Goal: Task Accomplishment & Management: Manage account settings

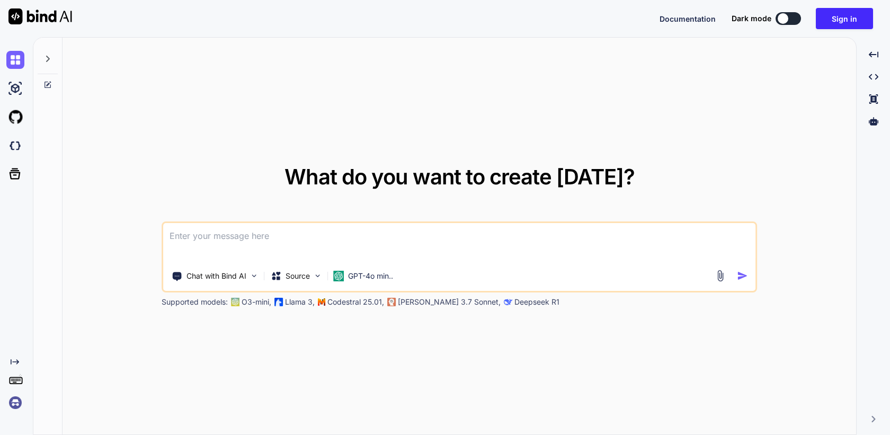
click at [15, 404] on img at bounding box center [15, 402] width 18 height 18
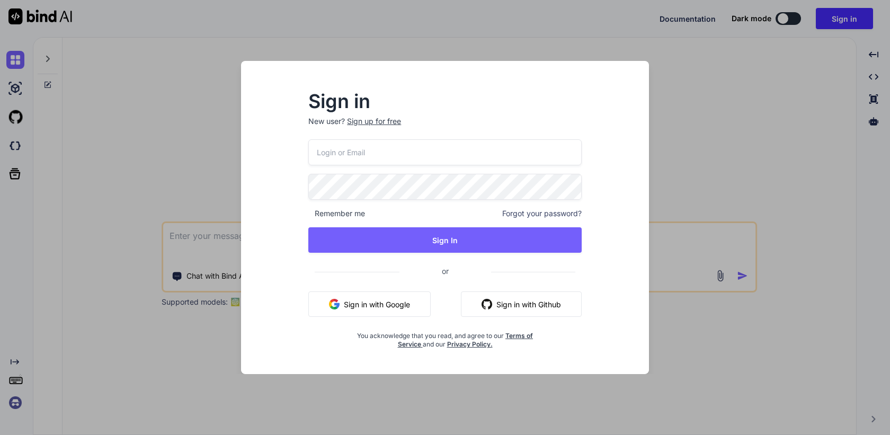
click at [326, 156] on input "email" at bounding box center [444, 152] width 273 height 26
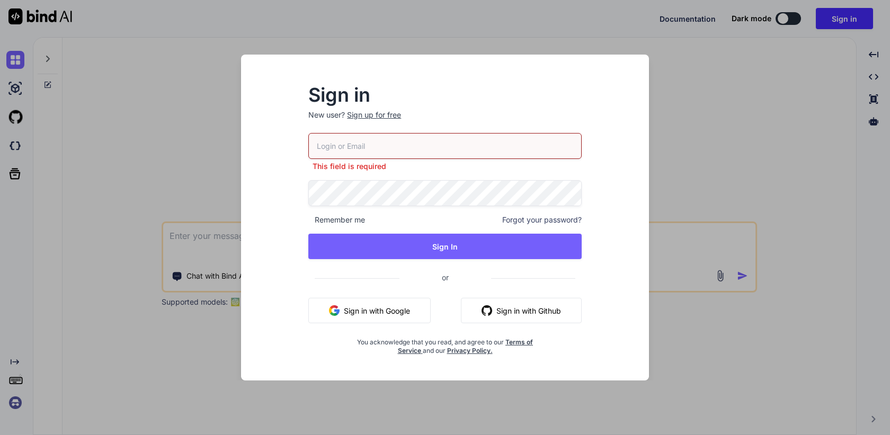
paste input "[PERSON_NAME][EMAIL_ADDRESS][DOMAIN_NAME]"
type input "[PERSON_NAME][EMAIL_ADDRESS][DOMAIN_NAME]"
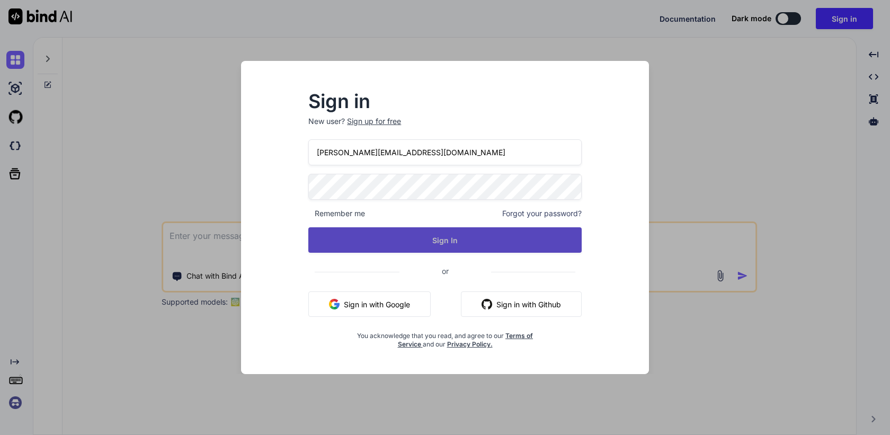
click at [435, 234] on button "Sign In" at bounding box center [444, 239] width 273 height 25
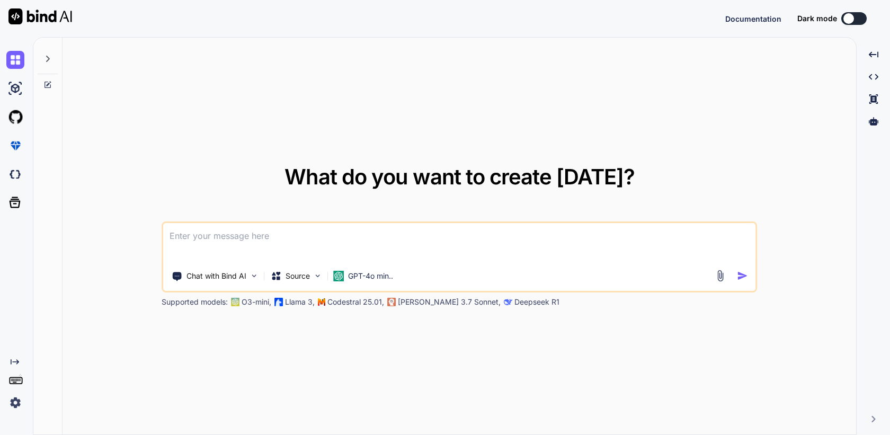
click at [13, 402] on img at bounding box center [15, 402] width 18 height 18
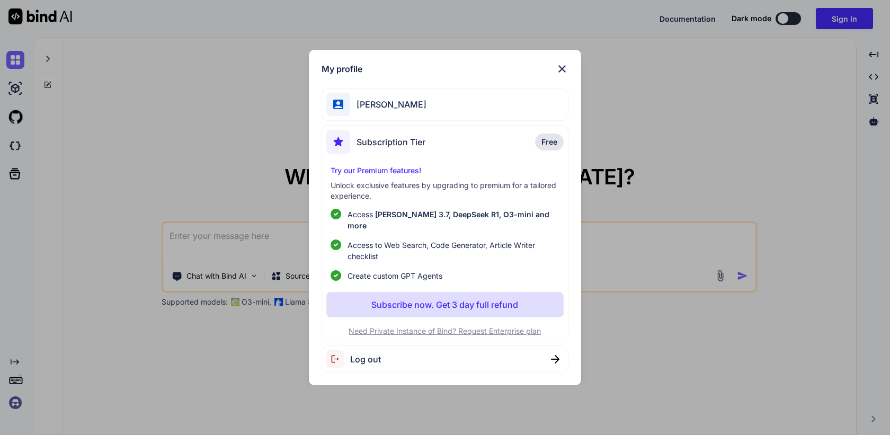
click at [363, 356] on span "Log out" at bounding box center [365, 359] width 31 height 13
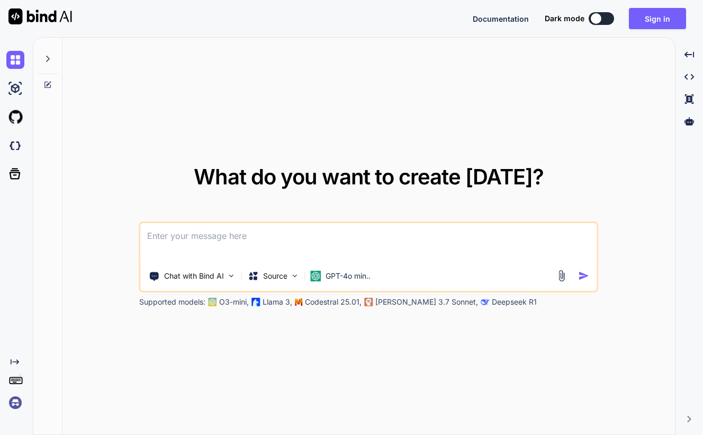
click at [13, 409] on img at bounding box center [15, 402] width 18 height 18
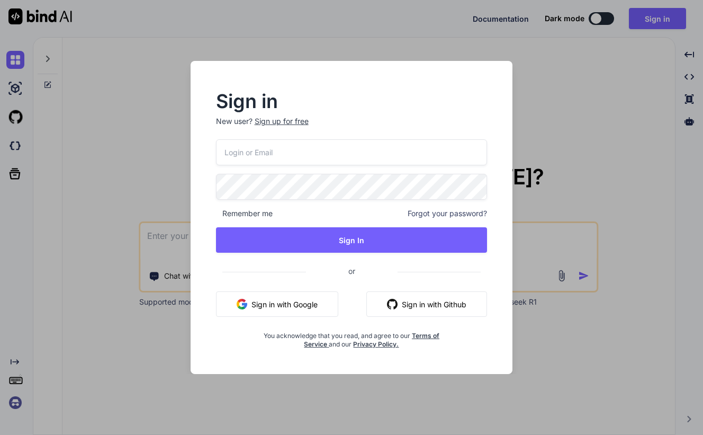
click at [254, 162] on input "email" at bounding box center [352, 152] width 272 height 26
paste input "[PERSON_NAME][EMAIL_ADDRESS][DOMAIN_NAME]"
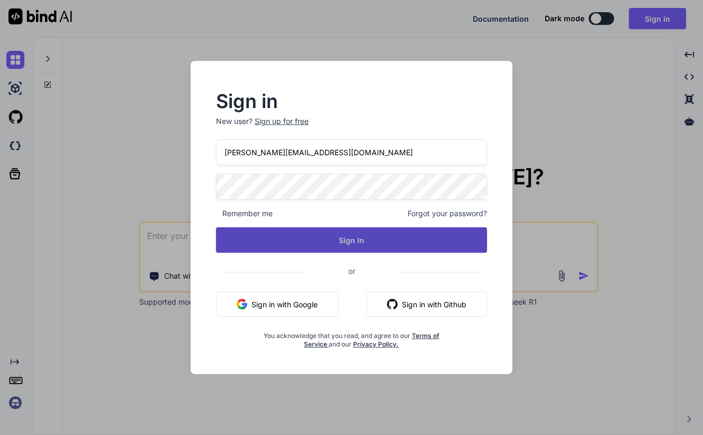
type input "[PERSON_NAME][EMAIL_ADDRESS][DOMAIN_NAME]"
click at [278, 237] on button "Sign In" at bounding box center [352, 239] width 272 height 25
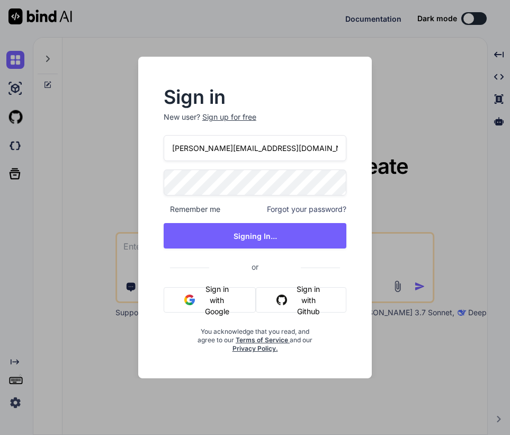
click at [112, 162] on div "Sign in New user? Sign up for free john@dogoodvc.com Remember me Forgot your pa…" at bounding box center [255, 217] width 510 height 435
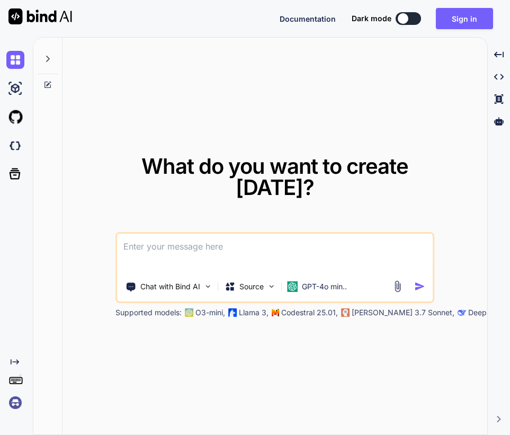
click at [17, 407] on img at bounding box center [15, 402] width 18 height 18
